Goal: Task Accomplishment & Management: Manage account settings

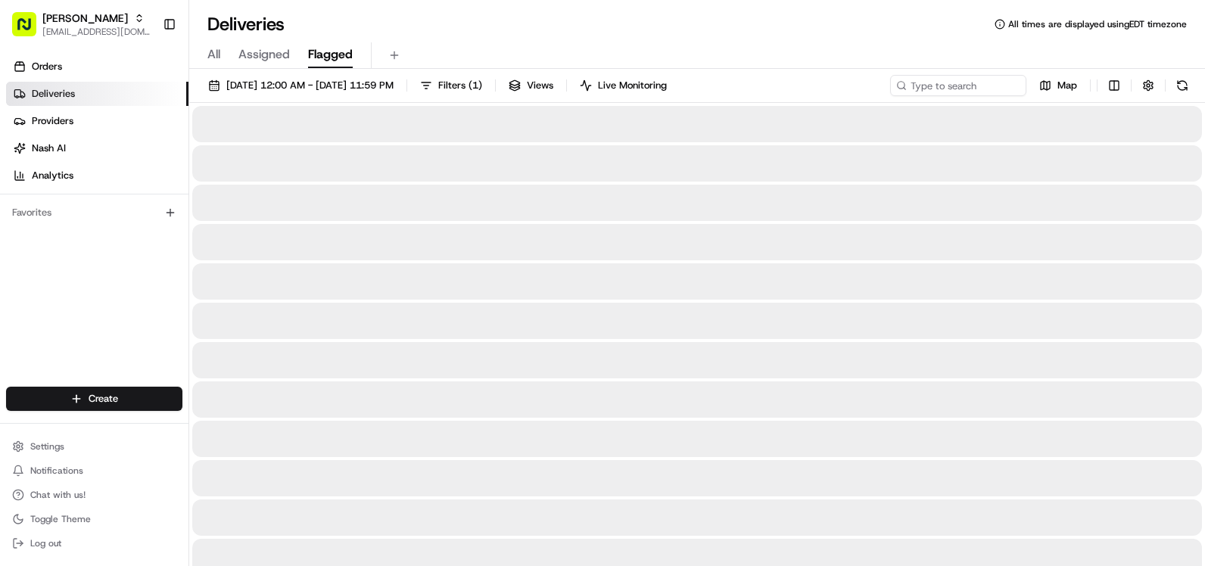
click at [313, 55] on span "Flagged" at bounding box center [330, 54] width 45 height 18
click at [213, 51] on span "All" at bounding box center [213, 54] width 13 height 18
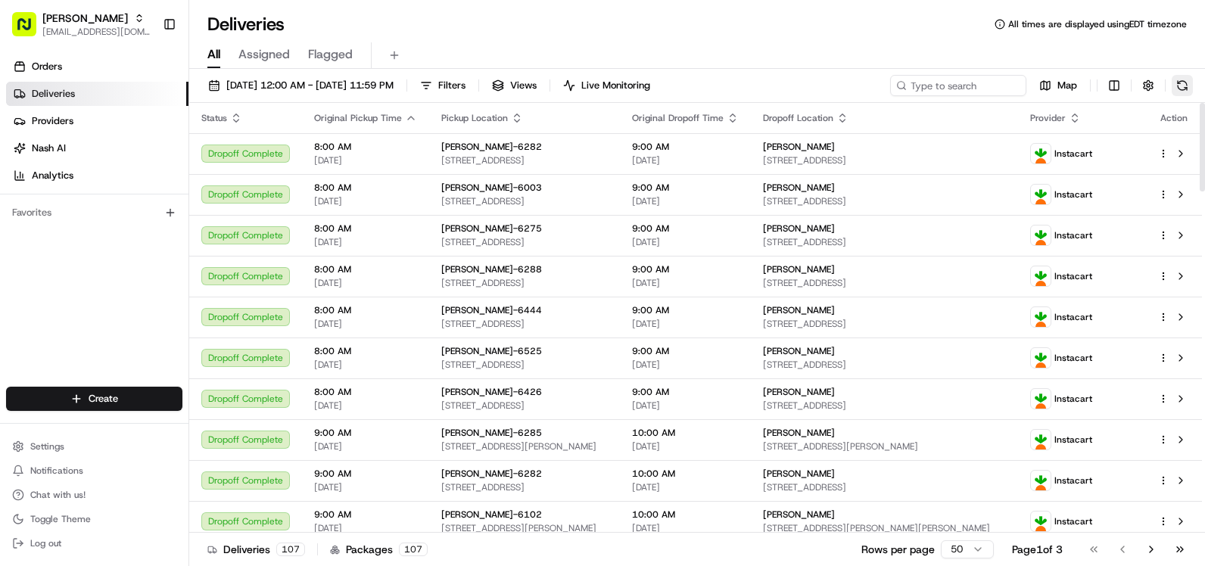
click at [1185, 88] on button at bounding box center [1182, 85] width 21 height 21
click at [397, 62] on button at bounding box center [394, 55] width 21 height 21
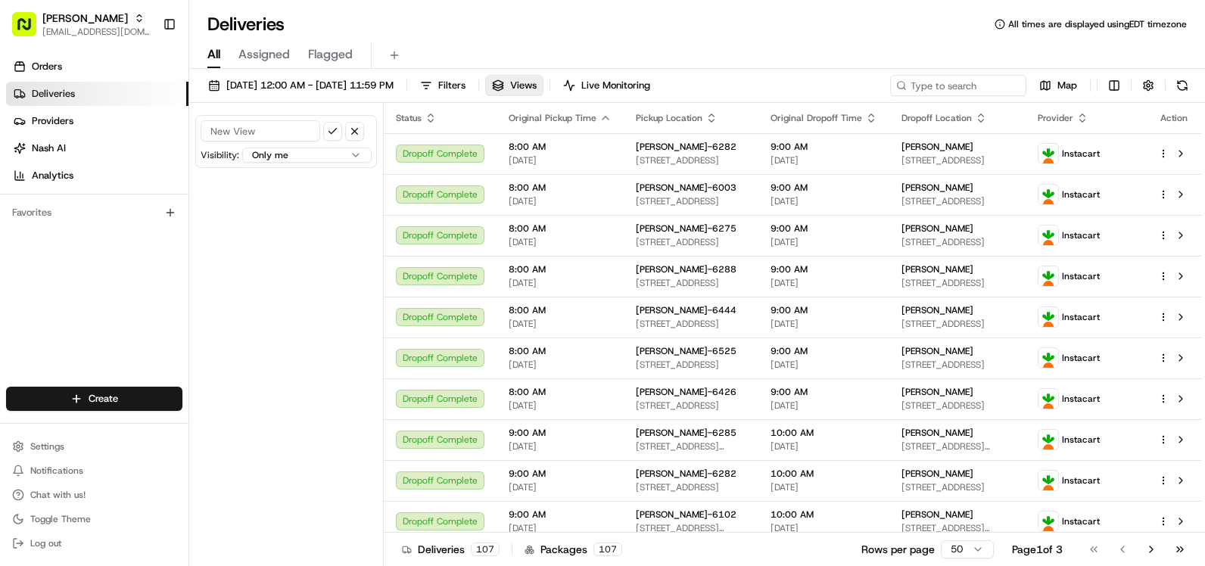
click at [297, 136] on input at bounding box center [261, 130] width 120 height 21
type input "6295"
click at [333, 130] on button "submit" at bounding box center [332, 131] width 19 height 19
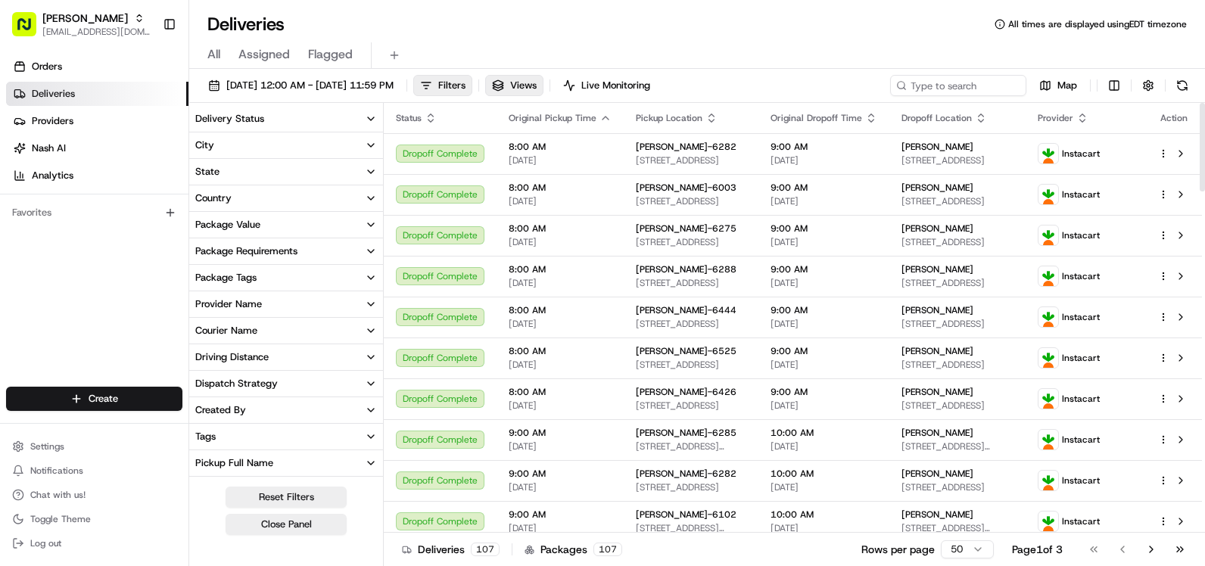
scroll to position [148, 0]
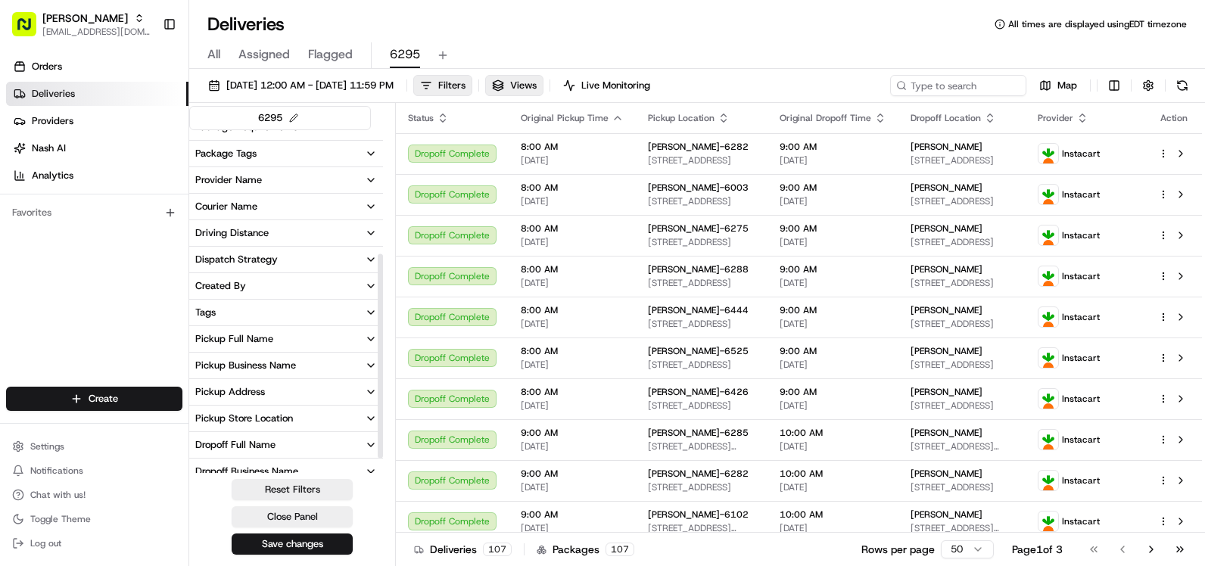
click at [288, 485] on button "Dropoff Address" at bounding box center [286, 498] width 194 height 26
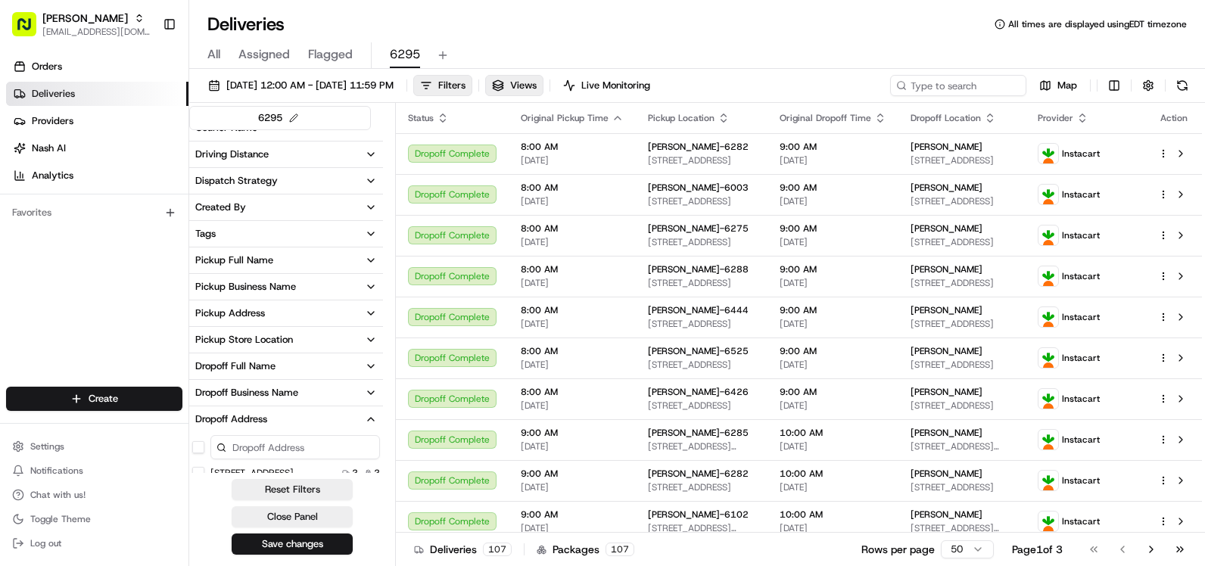
click at [294, 417] on button "Dropoff Address" at bounding box center [286, 419] width 194 height 26
click at [297, 339] on button "Pickup Store Location" at bounding box center [286, 340] width 194 height 26
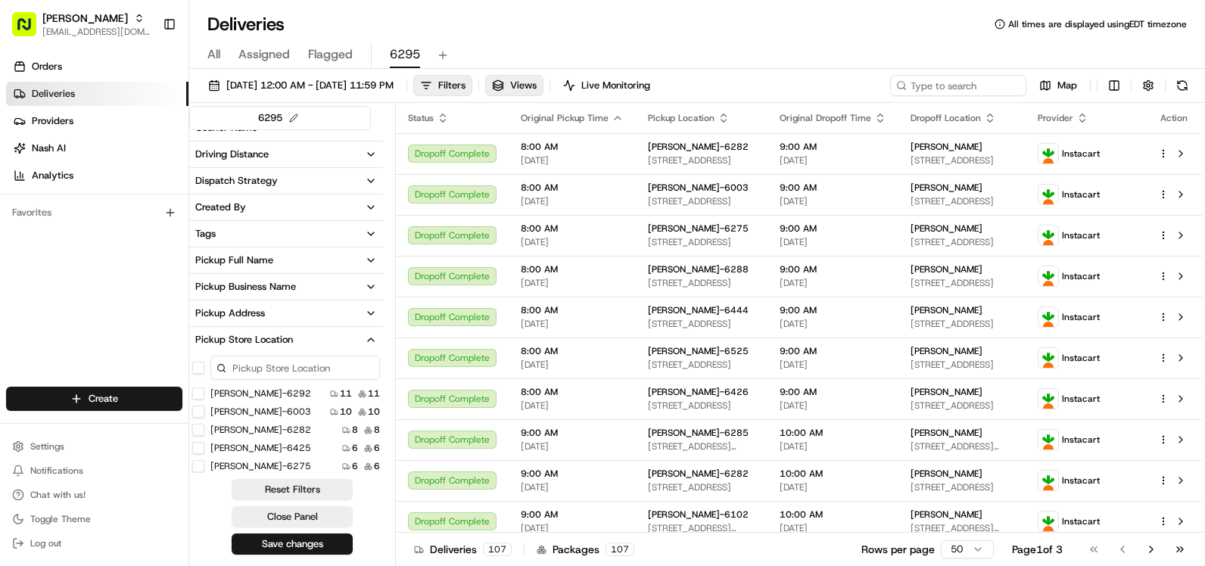
click at [282, 375] on input at bounding box center [295, 368] width 170 height 24
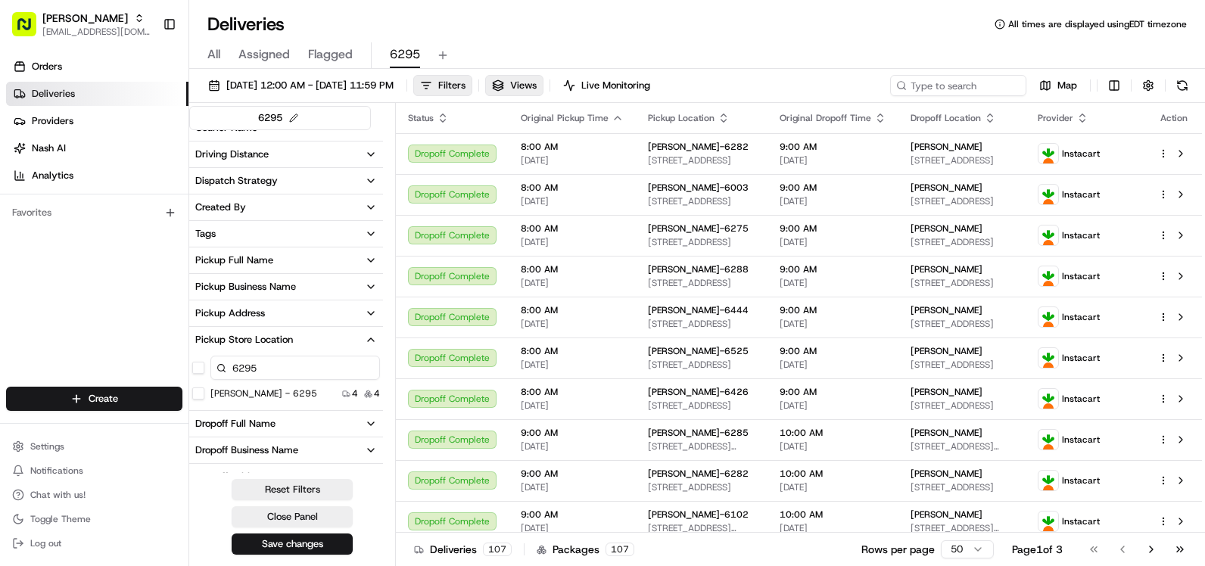
type input "6295"
click at [197, 398] on button "[PERSON_NAME] - 6295" at bounding box center [198, 394] width 12 height 12
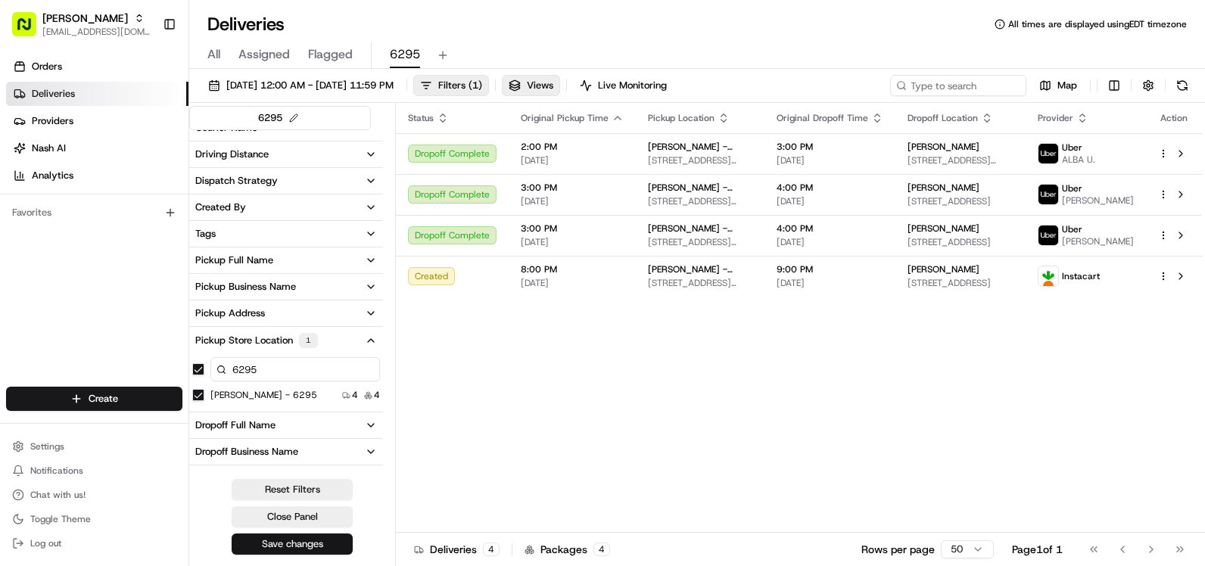
click at [306, 552] on button "Save changes" at bounding box center [292, 544] width 121 height 21
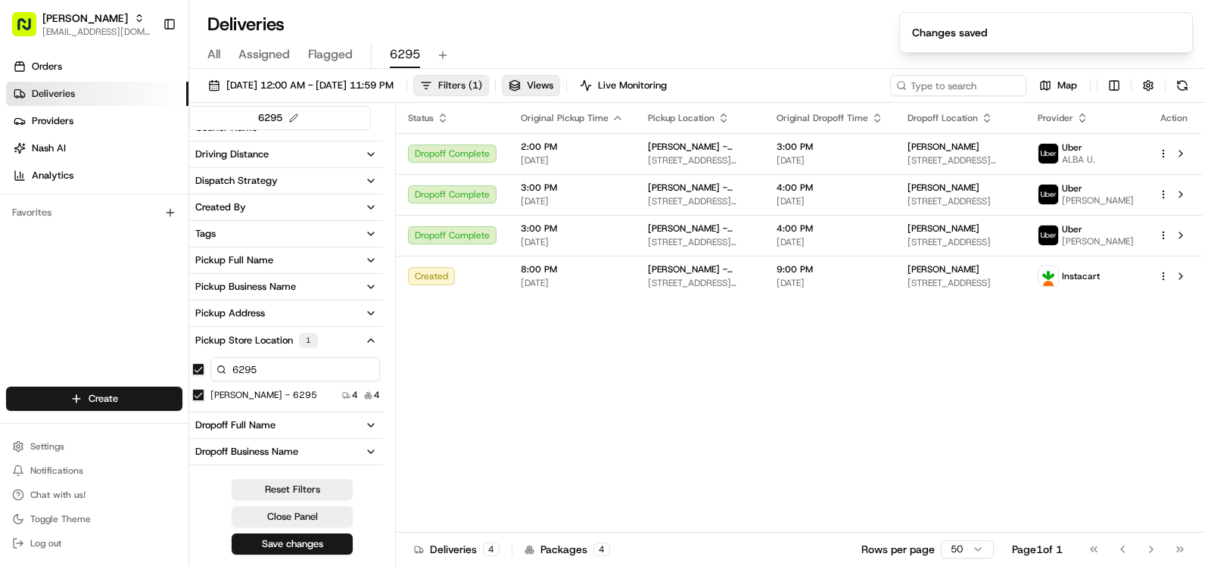
click at [482, 86] on span "Filters ( 1 )" at bounding box center [460, 86] width 44 height 14
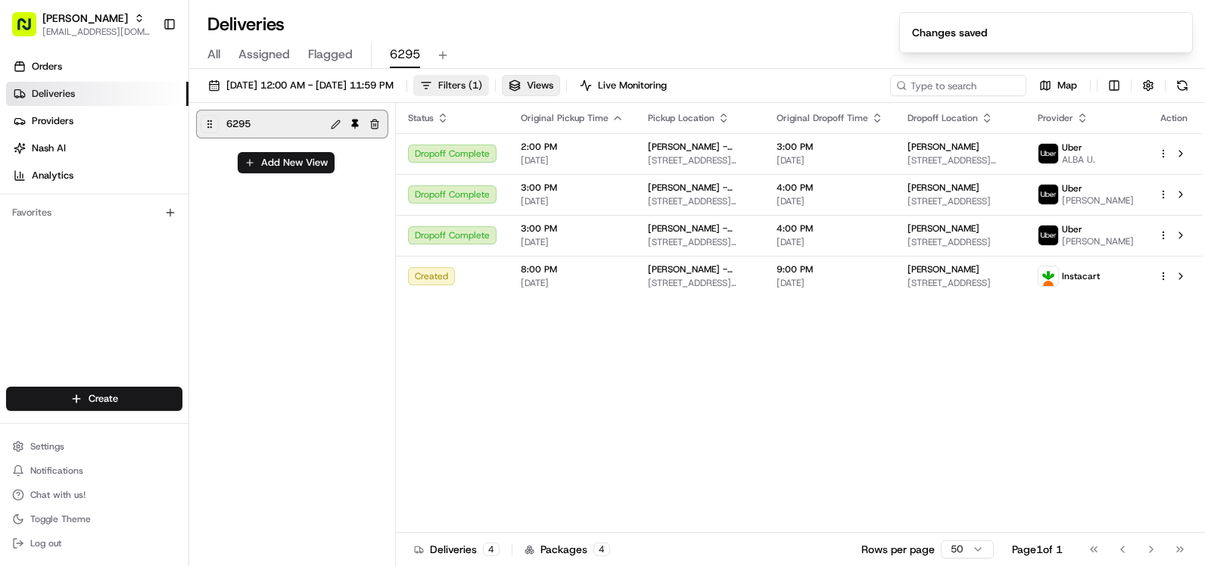
click at [482, 83] on span "Filters ( 1 )" at bounding box center [460, 86] width 44 height 14
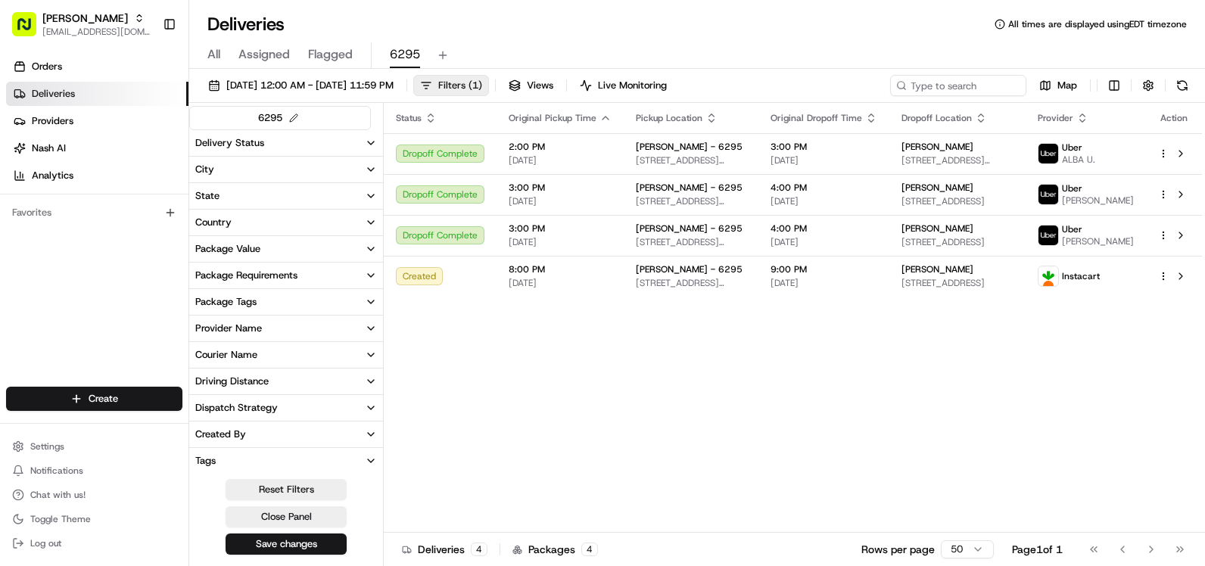
click at [482, 83] on span "Filters ( 1 )" at bounding box center [460, 86] width 44 height 14
